Goal: Register for event/course

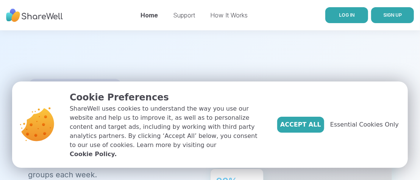
click at [339, 13] on span "LOG IN" at bounding box center [347, 15] width 16 height 6
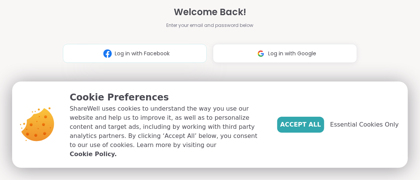
click at [153, 54] on span "Log in with Facebook" at bounding box center [142, 54] width 55 height 8
click at [145, 74] on div "Welcome Back! Enter your email and password below Log in with Facebook Log in w…" at bounding box center [210, 90] width 294 height 180
click at [280, 53] on span "Log in with Google" at bounding box center [292, 54] width 48 height 8
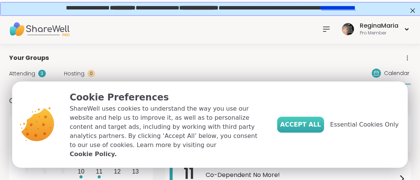
click at [321, 129] on span "Accept All" at bounding box center [300, 124] width 41 height 9
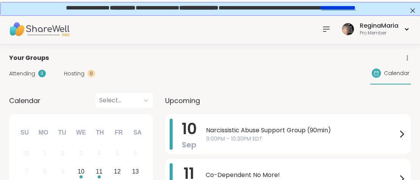
click at [329, 27] on icon at bounding box center [326, 29] width 9 height 9
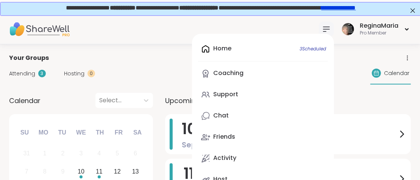
click at [226, 50] on div "Home 3 Scheduled Coaching Support Chat Friends Activity Host" at bounding box center [263, 114] width 142 height 161
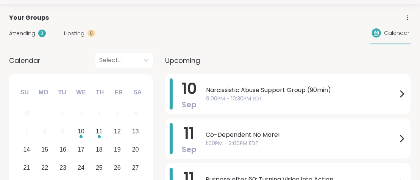
scroll to position [81, 0]
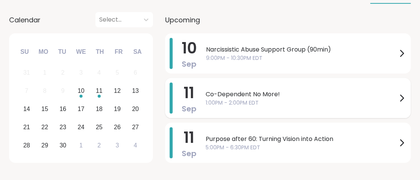
click at [225, 93] on span "Co-Dependent No More!" at bounding box center [302, 94] width 192 height 9
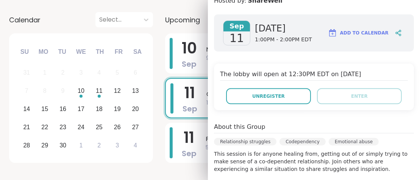
scroll to position [145, 0]
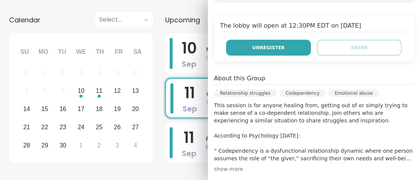
click at [270, 45] on span "Unregister" at bounding box center [268, 47] width 33 height 7
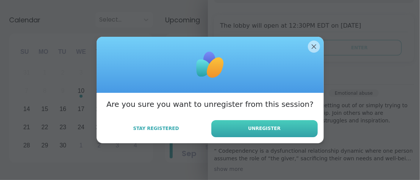
click at [239, 126] on button "Unregister" at bounding box center [264, 128] width 106 height 17
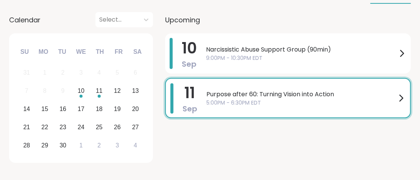
scroll to position [0, 0]
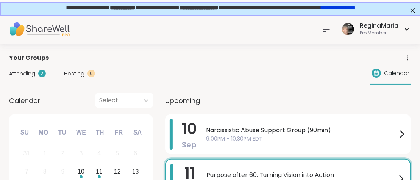
click at [47, 31] on img at bounding box center [39, 29] width 61 height 27
click at [328, 25] on icon at bounding box center [326, 29] width 9 height 9
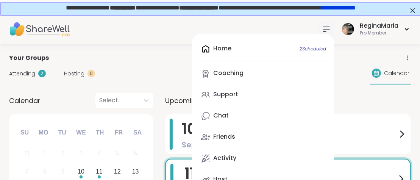
click at [226, 49] on div "Home 2 Scheduled Coaching Support Chat Friends Activity Host" at bounding box center [263, 114] width 142 height 161
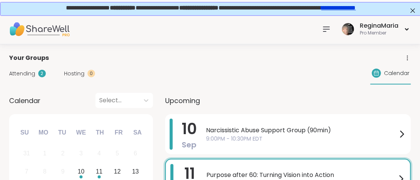
click at [328, 28] on icon at bounding box center [326, 29] width 9 height 9
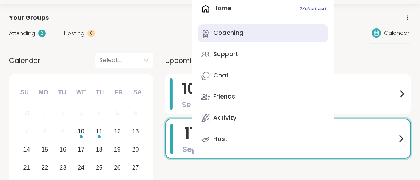
scroll to position [81, 0]
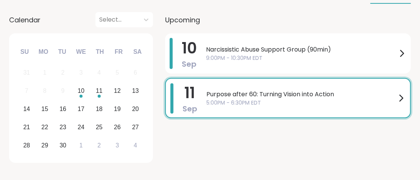
click at [362, 19] on div "Upcoming" at bounding box center [288, 19] width 246 height 15
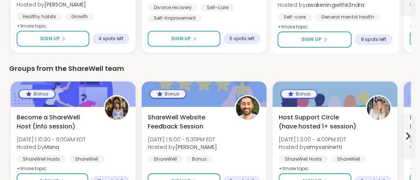
scroll to position [1090, 0]
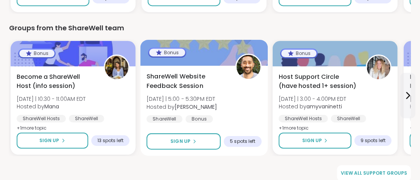
click at [168, 78] on span "ShareWell Website Feedback Session" at bounding box center [187, 81] width 80 height 19
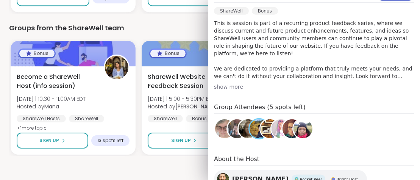
scroll to position [272, 0]
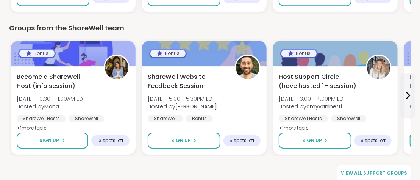
click at [138, 166] on div "View all support groups" at bounding box center [210, 173] width 402 height 16
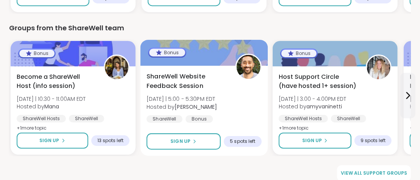
scroll to position [1098, 0]
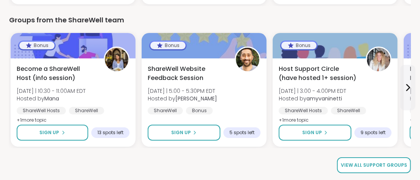
click at [356, 166] on span "View all support groups" at bounding box center [374, 165] width 66 height 7
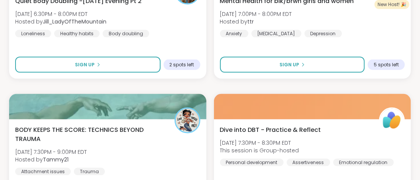
scroll to position [484, 0]
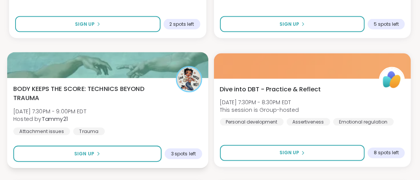
click at [112, 89] on span "BODY KEEPS THE SCORE: TECHNICS BEYOND TRAUMA" at bounding box center [90, 93] width 154 height 19
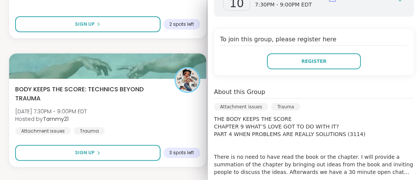
scroll to position [241, 0]
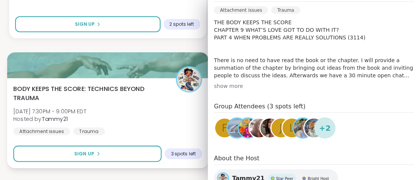
click at [159, 117] on div "BODY KEEPS THE SCORE: TECHNICS BEYOND TRAUMA [DATE] 7:30PM - 9:00PM EDT Hosted …" at bounding box center [107, 109] width 189 height 51
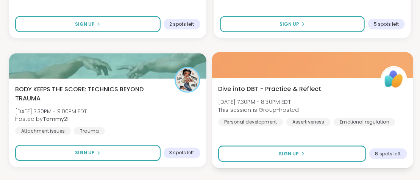
click at [267, 88] on span "Dive into DBT - Practice & Reflect" at bounding box center [269, 88] width 103 height 9
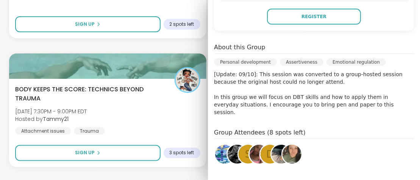
scroll to position [237, 0]
